Goal: Browse casually

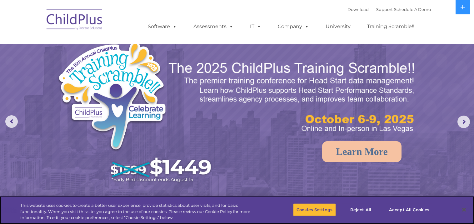
select select "MEDIUM"
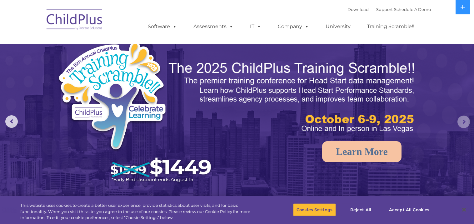
click at [465, 125] on rs-arrow at bounding box center [464, 122] width 13 height 13
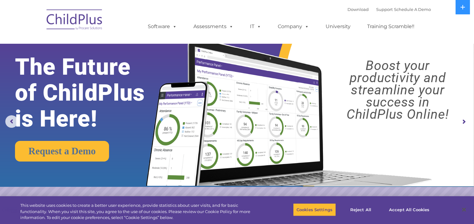
click at [69, 23] on img at bounding box center [74, 20] width 63 height 31
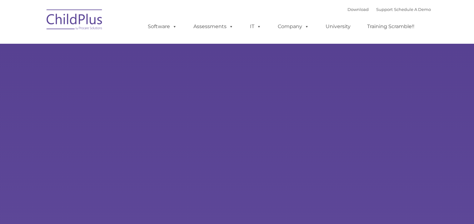
type input ""
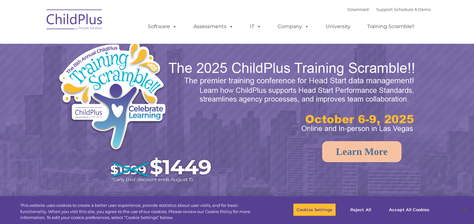
select select "MEDIUM"
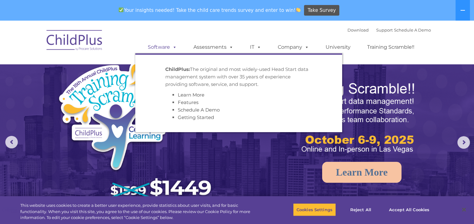
click at [170, 46] on span at bounding box center [173, 47] width 7 height 6
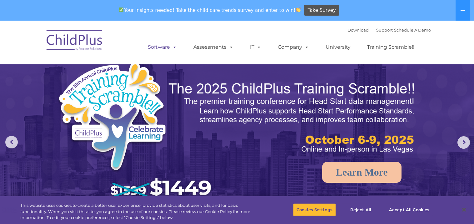
click at [170, 46] on span at bounding box center [173, 47] width 7 height 6
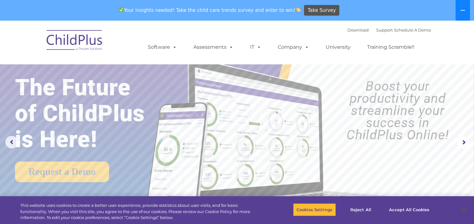
click at [464, 8] on icon at bounding box center [463, 10] width 5 height 5
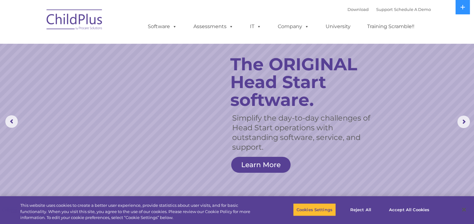
click at [261, 59] on rs-layer "The ORIGINAL Head Start software." at bounding box center [305, 81] width 148 height 53
